Goal: Find specific page/section: Find specific page/section

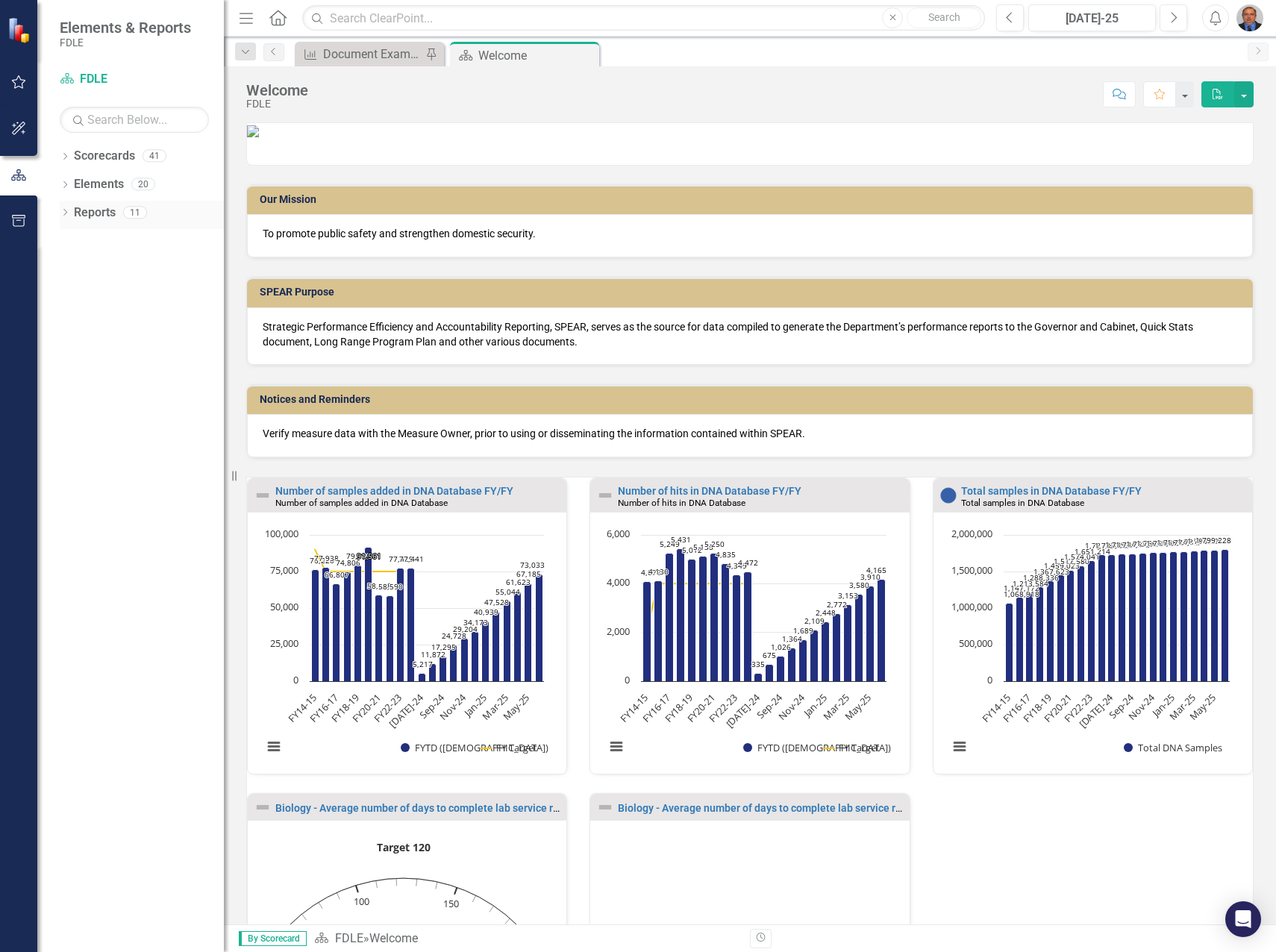
click at [69, 208] on div "Dropdown Reports 11" at bounding box center [141, 214] width 164 height 28
click at [66, 158] on icon "Dropdown" at bounding box center [64, 158] width 10 height 8
click at [73, 294] on icon "Dropdown" at bounding box center [73, 296] width 11 height 9
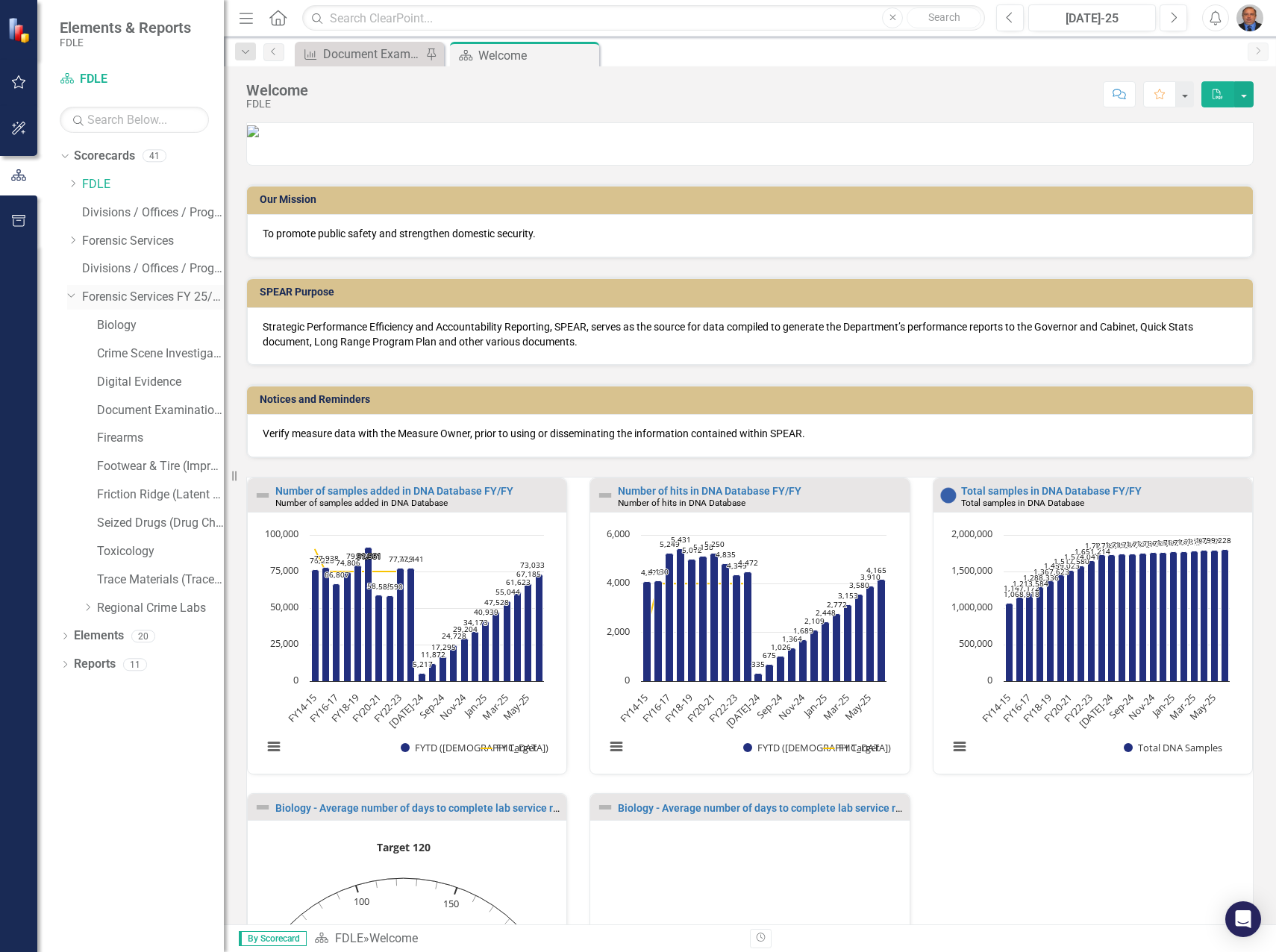
click at [167, 297] on link "Forensic Services FY 25/26" at bounding box center [152, 296] width 142 height 17
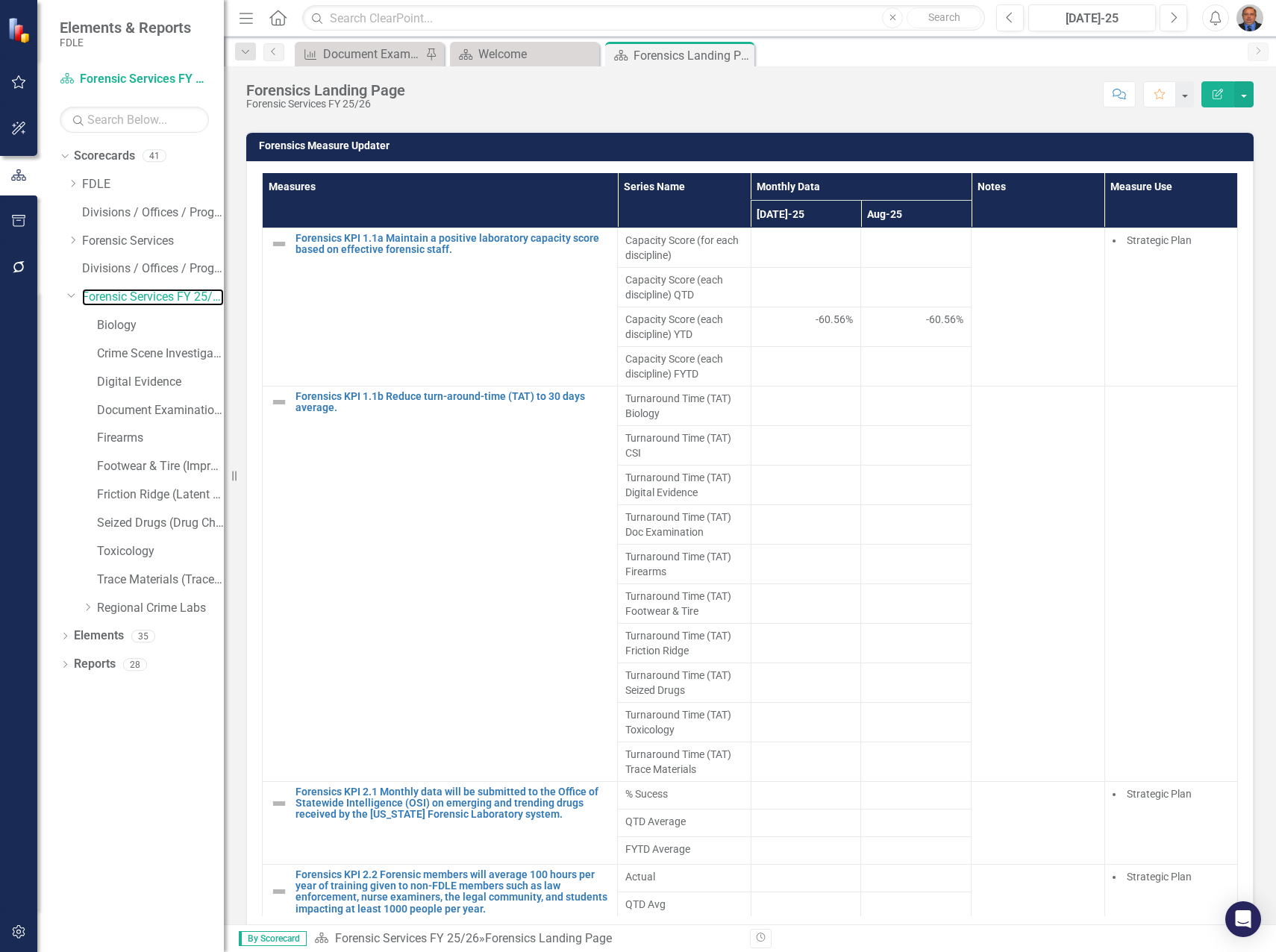
scroll to position [970, 0]
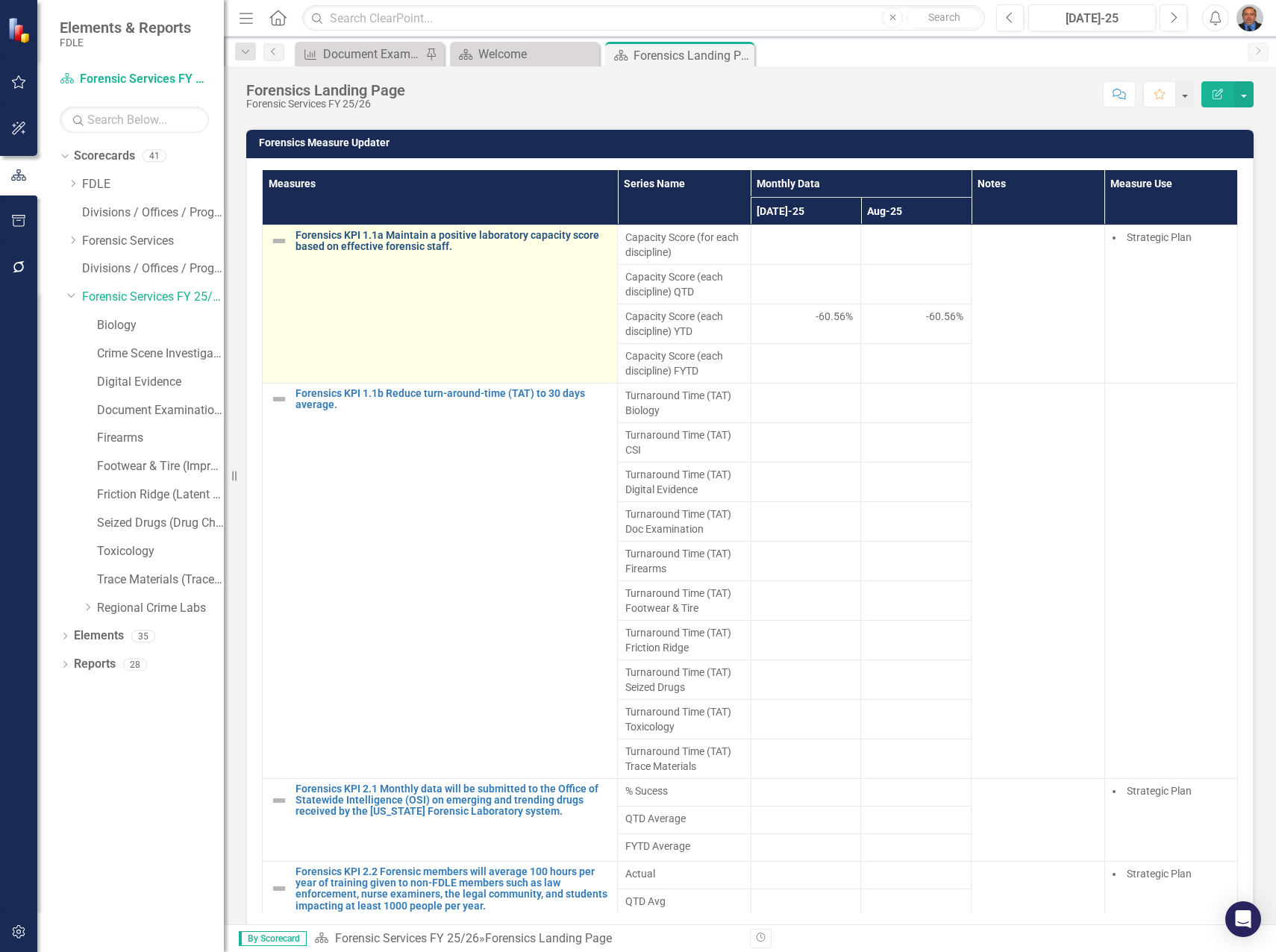
click at [406, 240] on link "Forensics KPI 1.1a Maintain a positive laboratory capacity score based on effec…" at bounding box center [453, 241] width 314 height 23
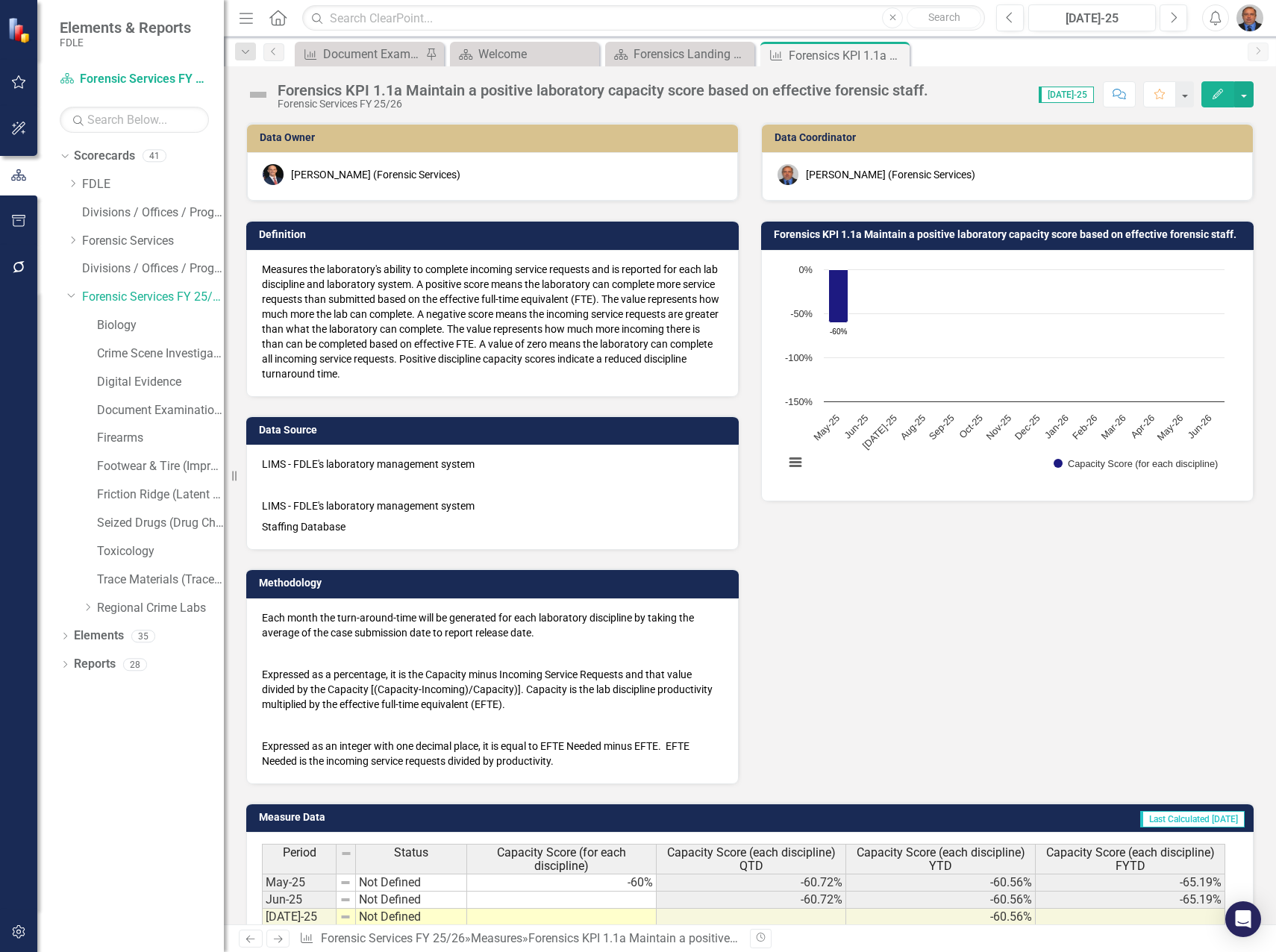
click at [0, 0] on icon "Close" at bounding box center [0, 0] width 0 height 0
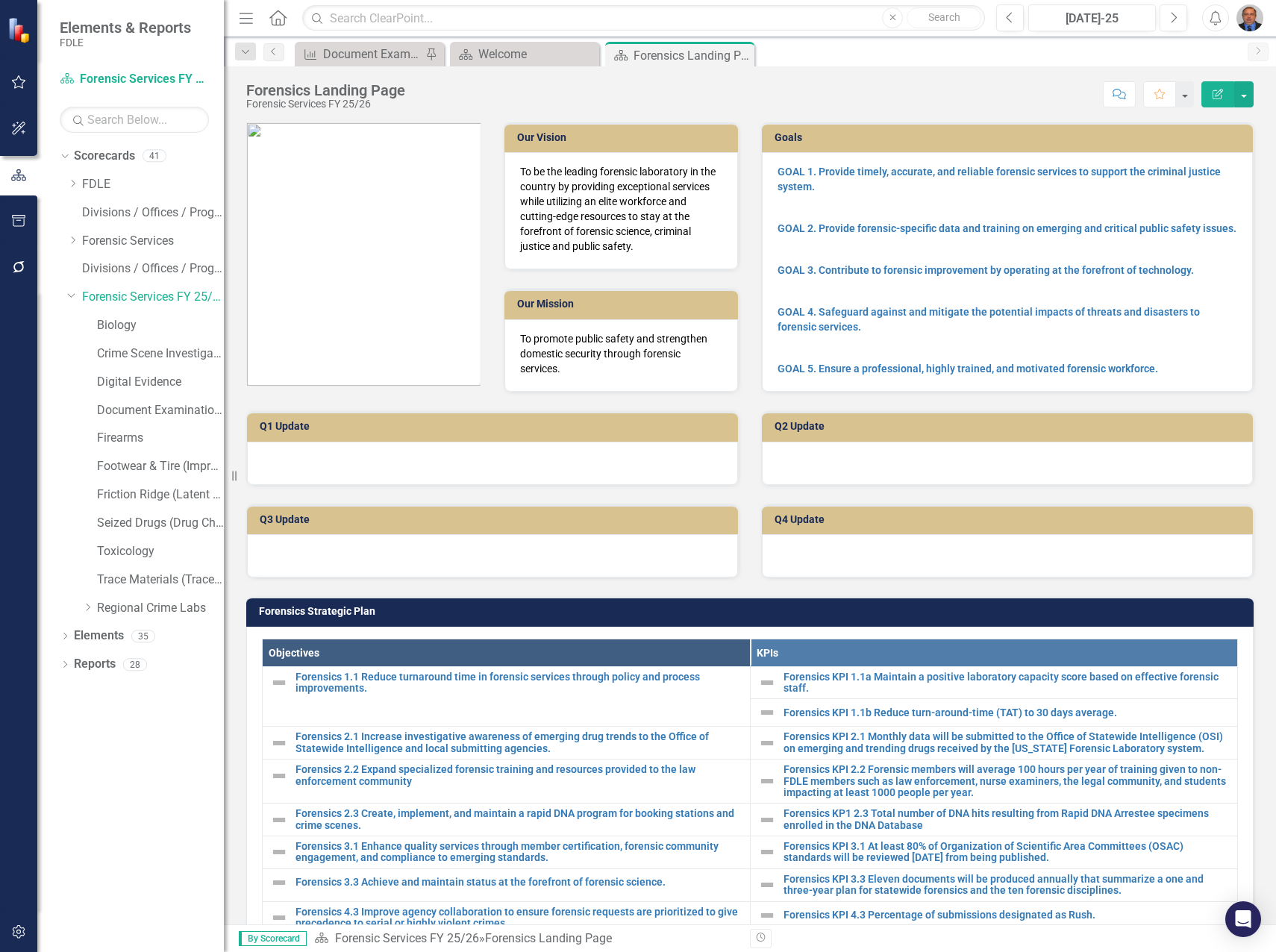
scroll to position [522, 0]
